Goal: Check status: Check status

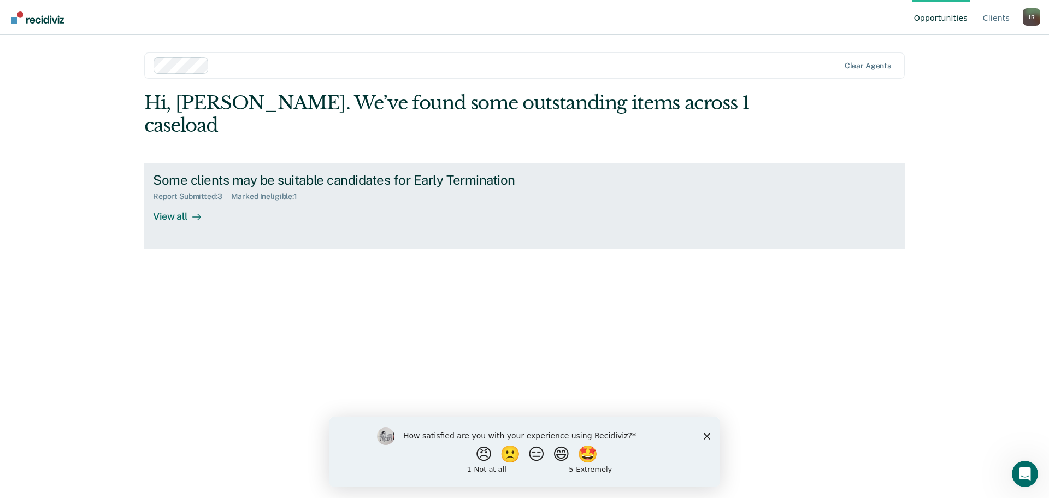
click at [168, 201] on div "View all" at bounding box center [183, 211] width 61 height 21
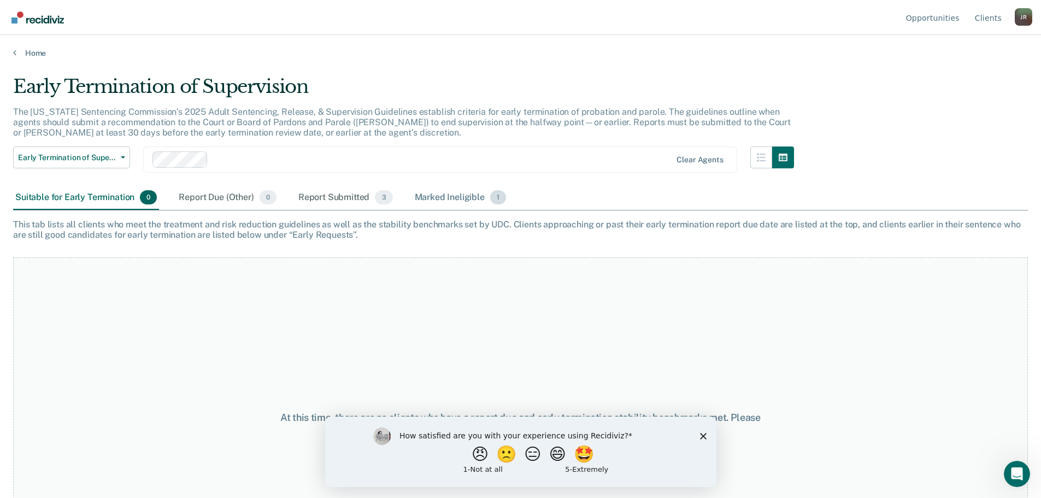
click at [458, 196] on div "Marked Ineligible 1" at bounding box center [460, 198] width 96 height 24
